Goal: Task Accomplishment & Management: Manage account settings

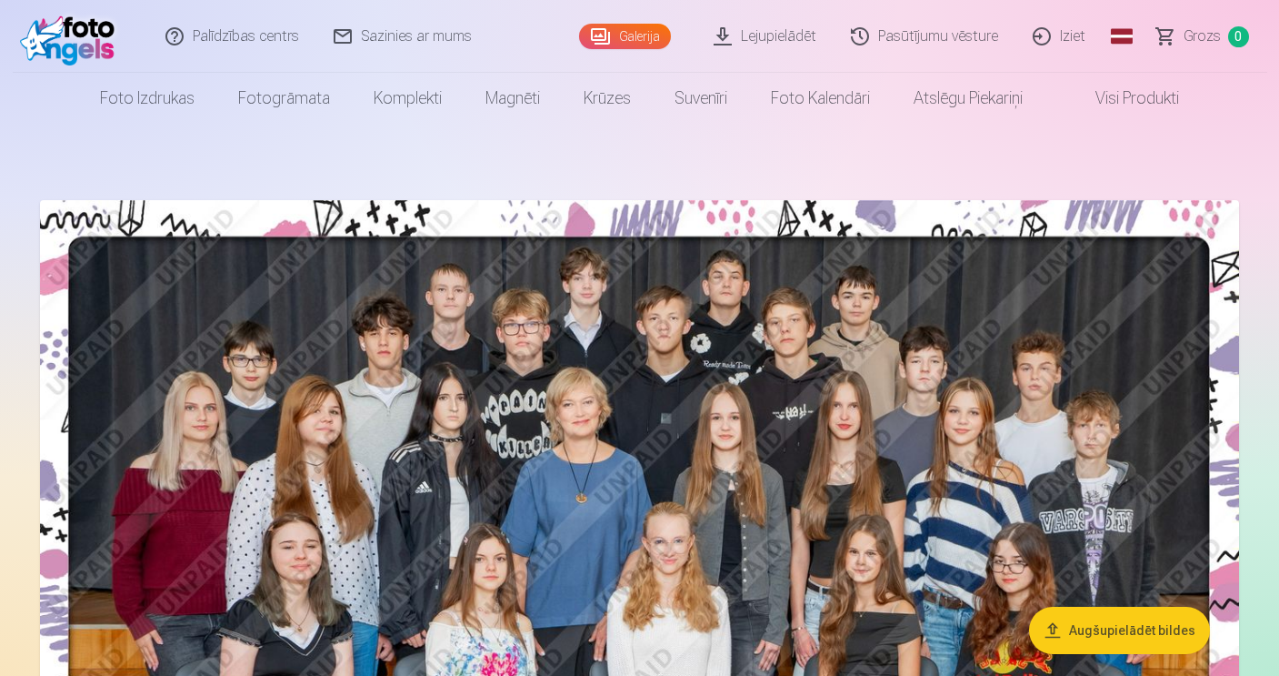
click at [1074, 31] on link "Iziet" at bounding box center [1060, 36] width 87 height 73
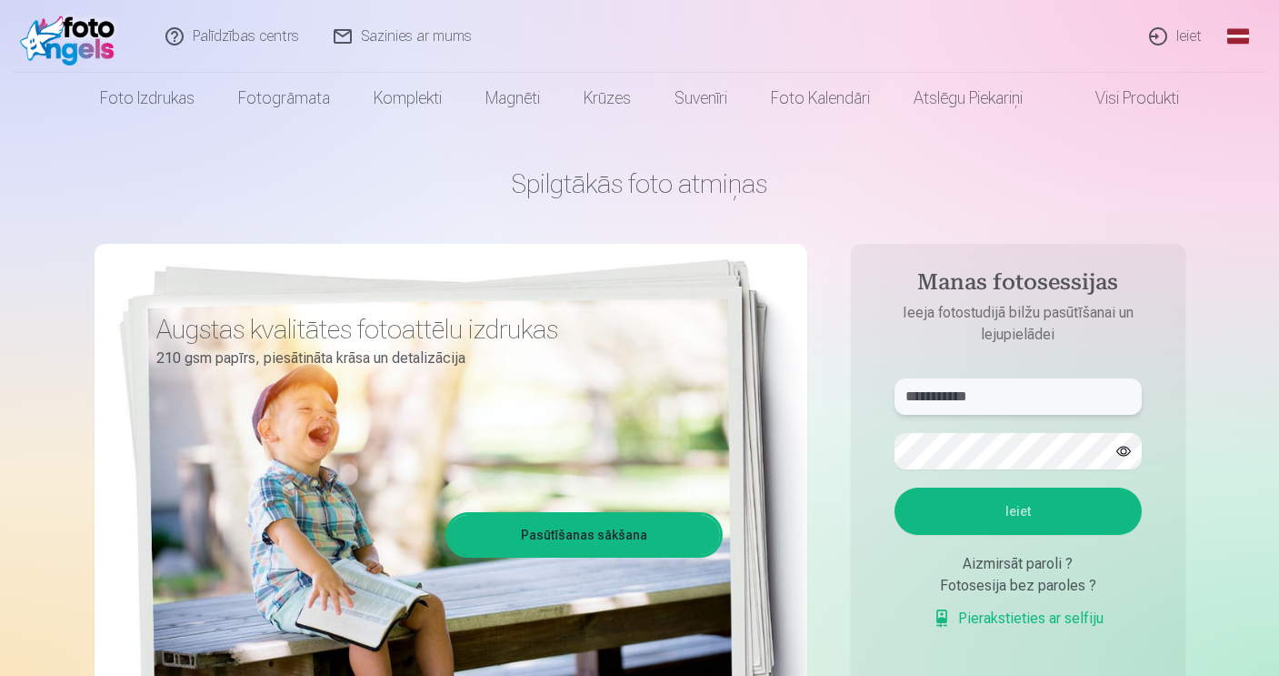
type input "**********"
click at [939, 502] on button "Ieiet" at bounding box center [1018, 510] width 247 height 47
